Goal: Navigation & Orientation: Find specific page/section

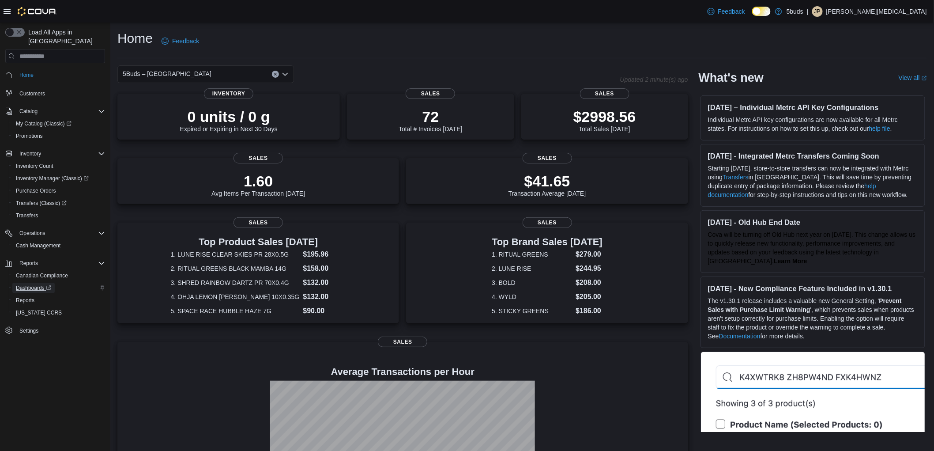
click at [35, 284] on span "Dashboards" at bounding box center [33, 287] width 35 height 7
click at [424, 54] on div "Home Feedback" at bounding box center [522, 44] width 810 height 29
click at [401, 52] on div "Home Feedback" at bounding box center [522, 41] width 810 height 23
click at [462, 49] on div "Home Feedback" at bounding box center [522, 41] width 810 height 23
click at [451, 33] on div "Home Feedback" at bounding box center [522, 41] width 810 height 23
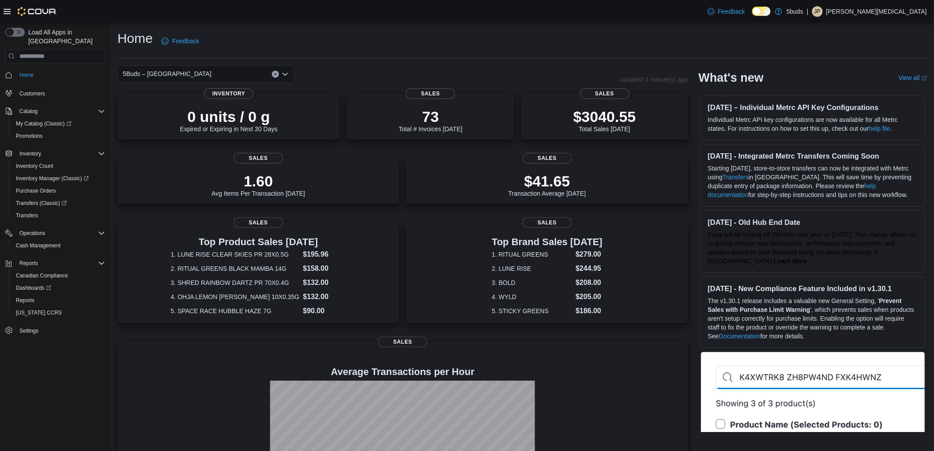
click at [588, 46] on div "Home Feedback" at bounding box center [522, 41] width 810 height 23
click at [455, 53] on div "Home Feedback" at bounding box center [522, 44] width 810 height 29
click at [494, 45] on div "Home Feedback" at bounding box center [522, 41] width 810 height 23
click at [351, 18] on div "Feedback Dark Mode 5buds | JP [PERSON_NAME][MEDICAL_DATA]" at bounding box center [467, 11] width 934 height 23
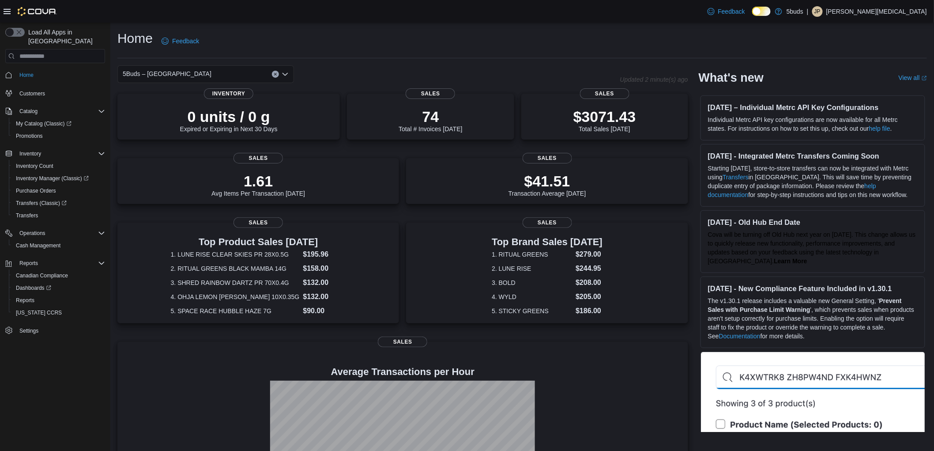
click at [420, 47] on div "Home Feedback" at bounding box center [522, 41] width 810 height 23
